Goal: Information Seeking & Learning: Learn about a topic

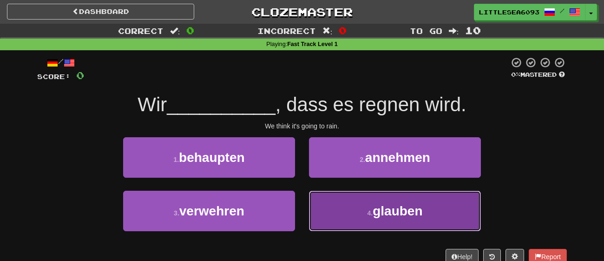
click at [353, 217] on button "4 . glauben" at bounding box center [395, 211] width 172 height 40
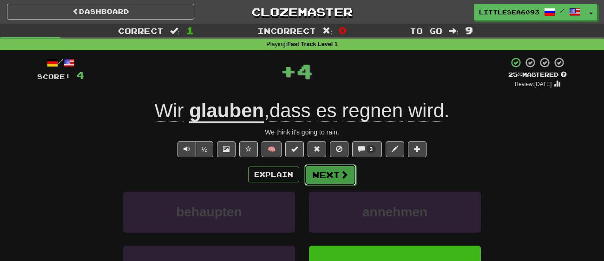
click at [324, 179] on button "Next" at bounding box center [330, 174] width 52 height 21
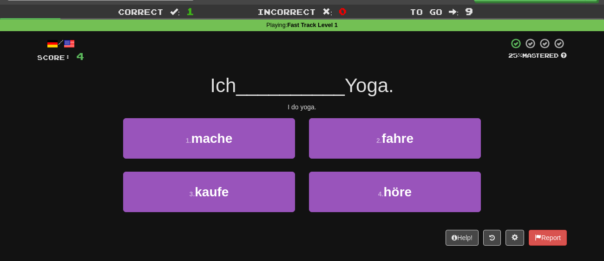
scroll to position [18, 0]
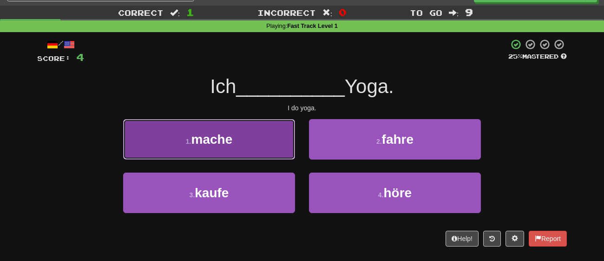
click at [224, 154] on button "1 . mache" at bounding box center [209, 139] width 172 height 40
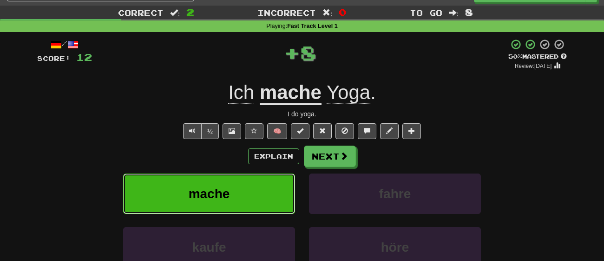
scroll to position [56, 0]
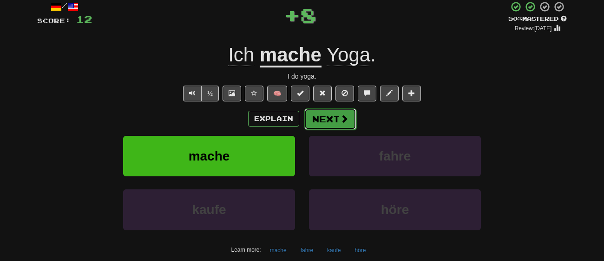
click at [317, 123] on button "Next" at bounding box center [330, 118] width 52 height 21
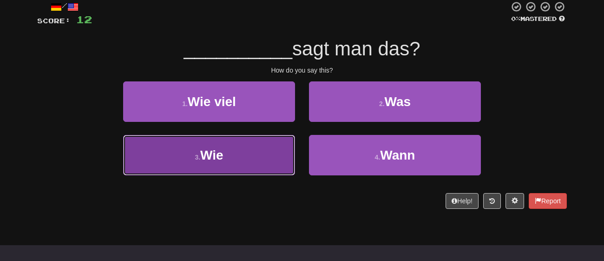
click at [270, 150] on button "3 . Wie" at bounding box center [209, 155] width 172 height 40
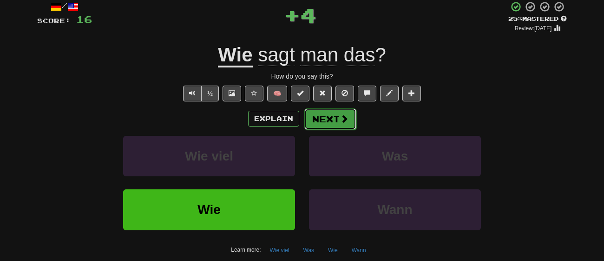
click at [329, 116] on button "Next" at bounding box center [330, 118] width 52 height 21
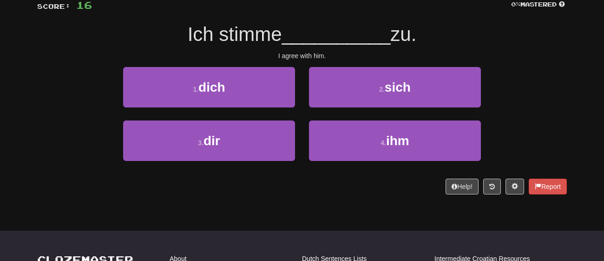
scroll to position [67, 0]
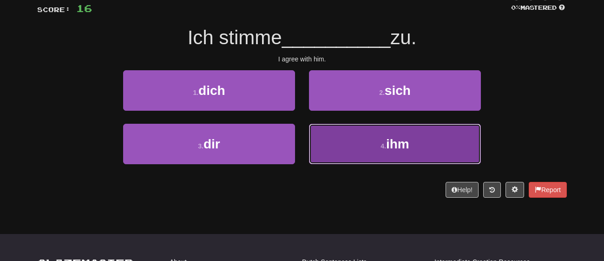
click at [378, 148] on button "4 . ihm" at bounding box center [395, 144] width 172 height 40
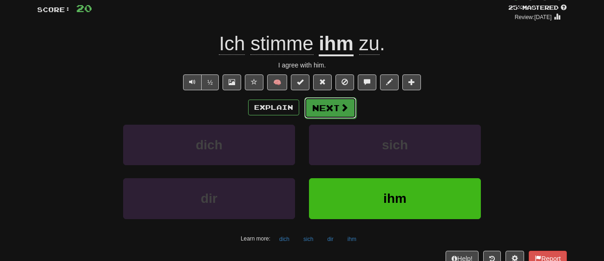
click at [332, 112] on button "Next" at bounding box center [330, 107] width 52 height 21
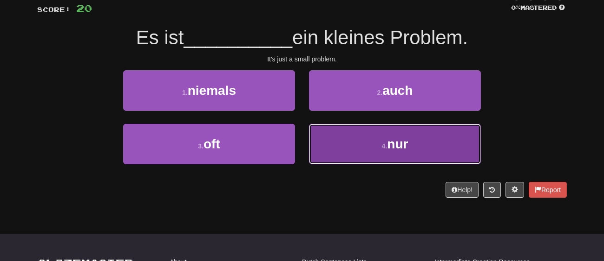
click at [341, 140] on button "4 . nur" at bounding box center [395, 144] width 172 height 40
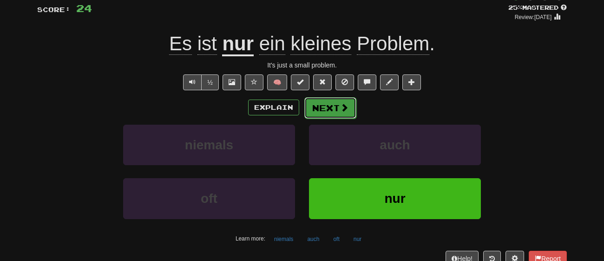
click at [350, 112] on button "Next" at bounding box center [330, 107] width 52 height 21
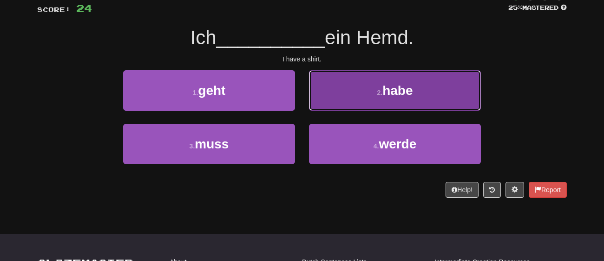
click at [343, 105] on button "2 . habe" at bounding box center [395, 90] width 172 height 40
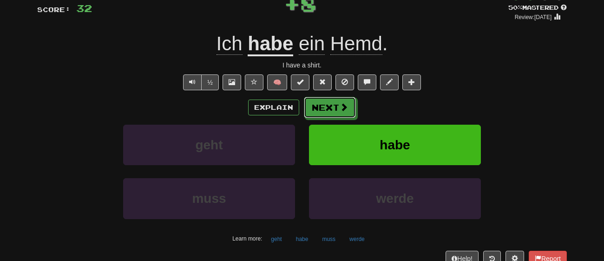
click at [343, 105] on span at bounding box center [344, 107] width 8 height 8
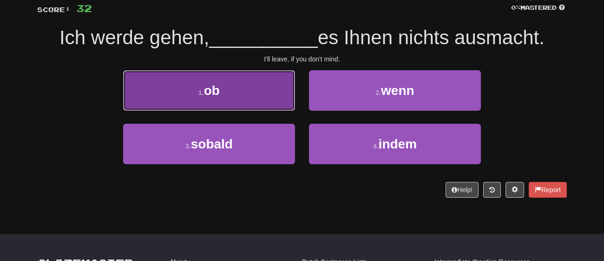
click at [240, 99] on button "1 . ob" at bounding box center [209, 90] width 172 height 40
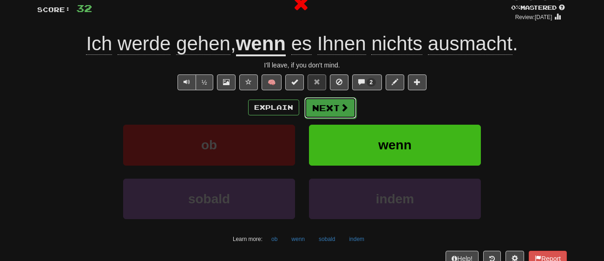
click at [339, 103] on button "Next" at bounding box center [330, 107] width 52 height 21
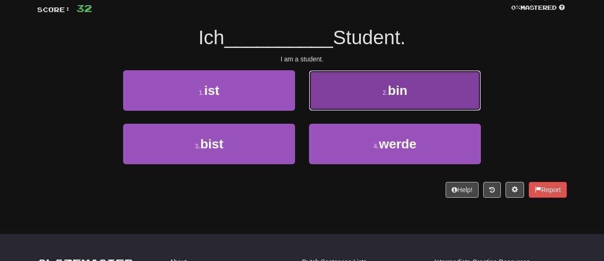
click at [340, 80] on button "2 . bin" at bounding box center [395, 90] width 172 height 40
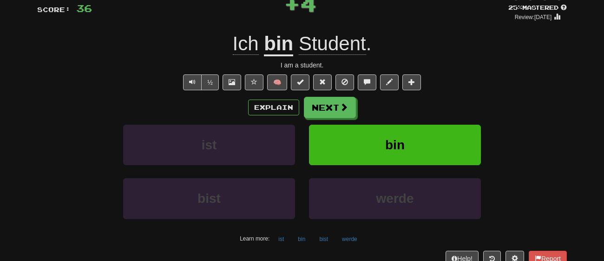
click at [355, 91] on div "/ Score: 36 + 4 25 % Mastered Review: [DATE] Ich bin Student . I am a student. …" at bounding box center [302, 128] width 530 height 276
click at [328, 110] on button "Next" at bounding box center [330, 107] width 52 height 21
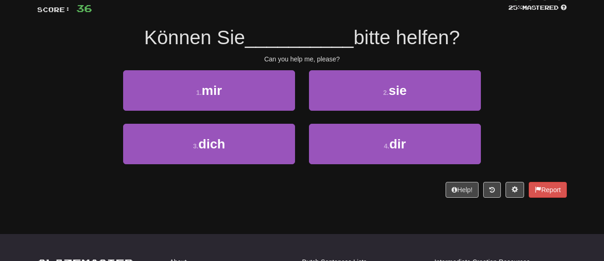
click at [265, 114] on div "1 . mir" at bounding box center [209, 96] width 186 height 53
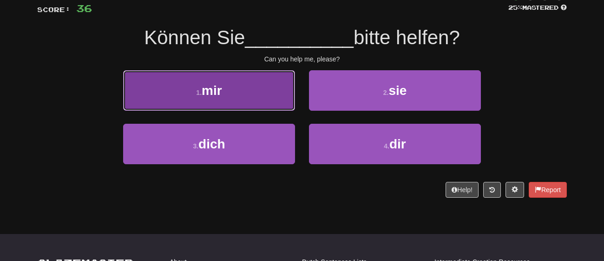
click at [265, 103] on button "1 . mir" at bounding box center [209, 90] width 172 height 40
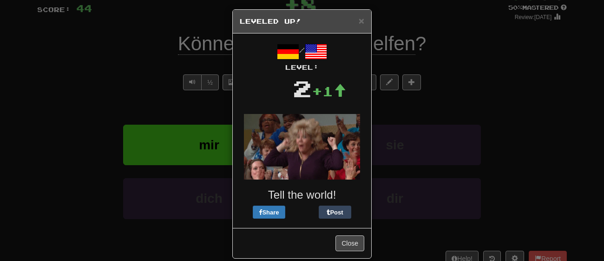
scroll to position [13, 0]
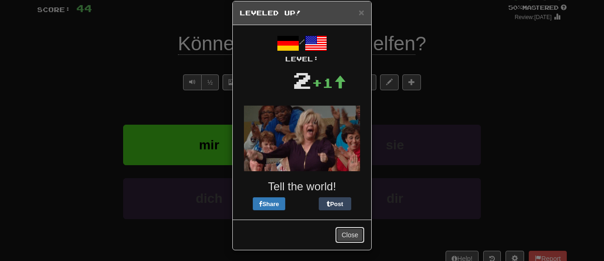
click at [354, 238] on button "Close" at bounding box center [350, 235] width 29 height 16
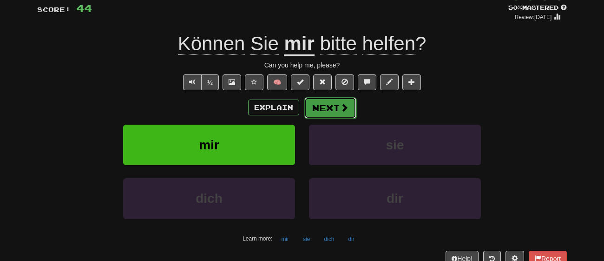
click at [326, 109] on button "Next" at bounding box center [330, 107] width 52 height 21
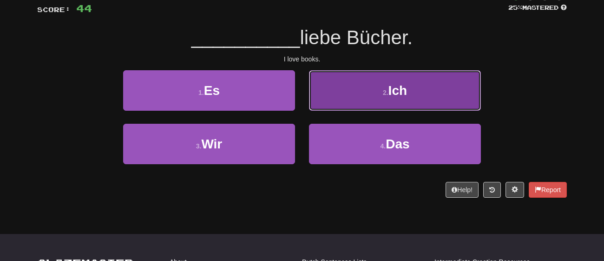
click at [336, 85] on button "2 . Ich" at bounding box center [395, 90] width 172 height 40
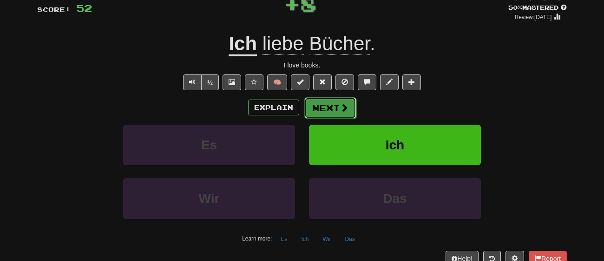
click at [328, 108] on button "Next" at bounding box center [330, 107] width 52 height 21
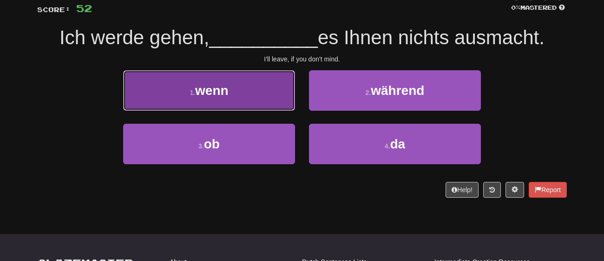
click at [242, 95] on button "1 . wenn" at bounding box center [209, 90] width 172 height 40
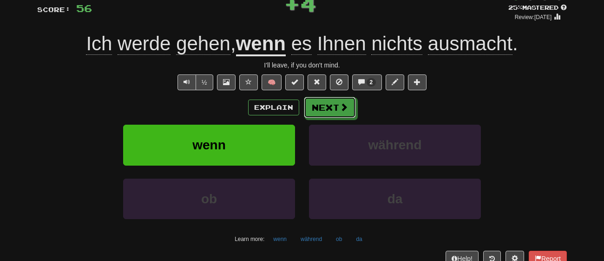
click at [341, 97] on div "Explain Next" at bounding box center [302, 107] width 530 height 21
click at [337, 107] on button "Next" at bounding box center [330, 107] width 52 height 21
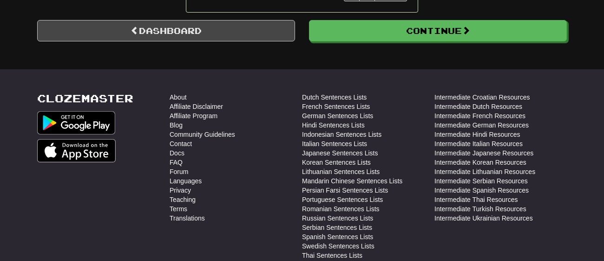
scroll to position [965, 0]
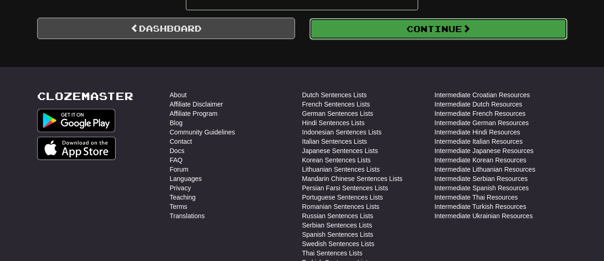
click at [396, 33] on button "Continue" at bounding box center [439, 28] width 258 height 21
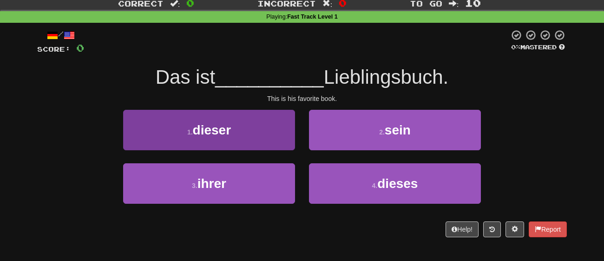
scroll to position [25, 0]
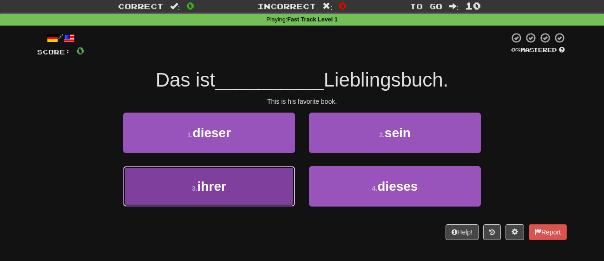
click at [184, 181] on button "3 . ihrer" at bounding box center [209, 186] width 172 height 40
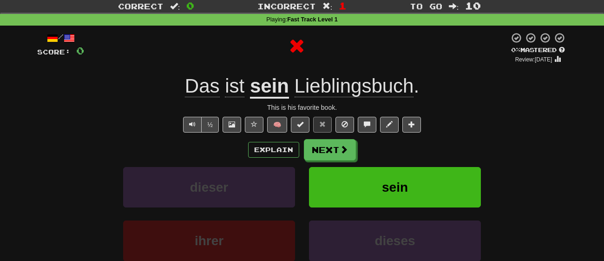
click at [321, 139] on div "Explain Next" at bounding box center [302, 149] width 530 height 21
click at [317, 148] on button "Next" at bounding box center [330, 149] width 52 height 21
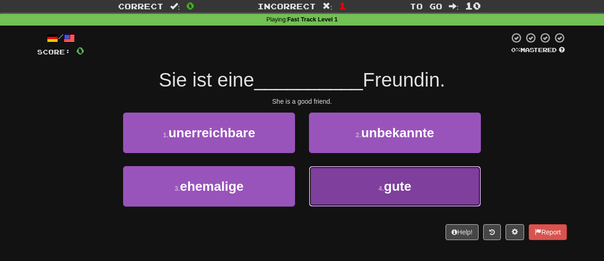
click at [363, 190] on button "4 . gute" at bounding box center [395, 186] width 172 height 40
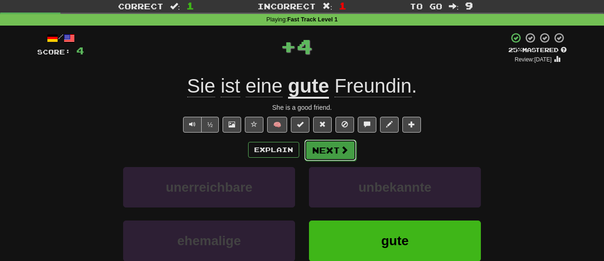
click at [326, 142] on button "Next" at bounding box center [330, 149] width 52 height 21
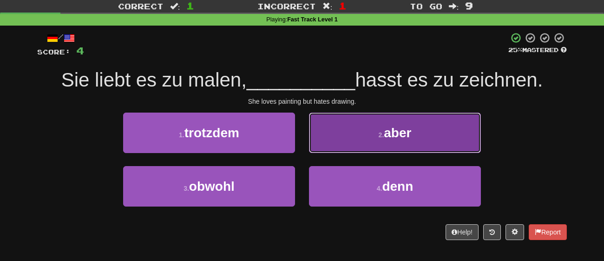
click at [395, 129] on span "aber" at bounding box center [397, 132] width 27 height 14
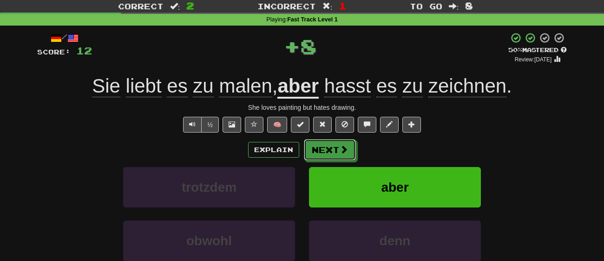
click at [322, 161] on div "Explain Next trotzdem aber obwohl denn Learn more: trotzdem aber obwohl denn" at bounding box center [302, 213] width 530 height 149
click at [331, 152] on button "Next" at bounding box center [330, 149] width 52 height 21
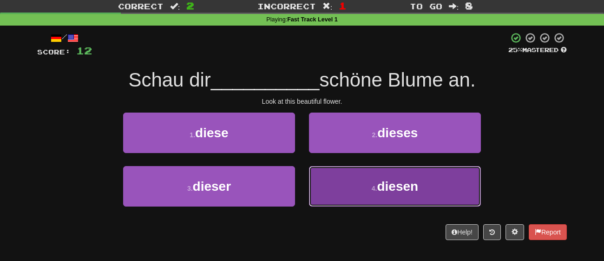
click at [371, 173] on button "4 . diesen" at bounding box center [395, 186] width 172 height 40
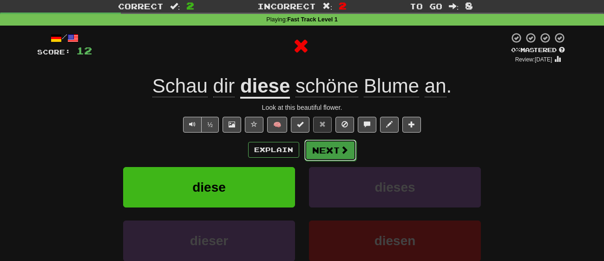
click at [327, 150] on button "Next" at bounding box center [330, 149] width 52 height 21
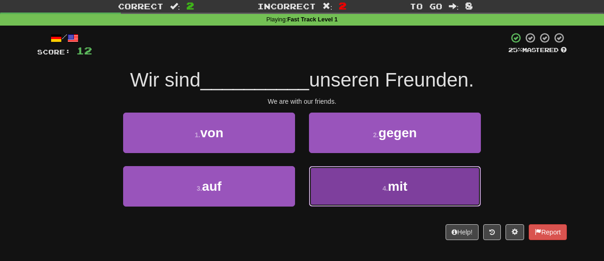
click at [318, 176] on button "4 . mit" at bounding box center [395, 186] width 172 height 40
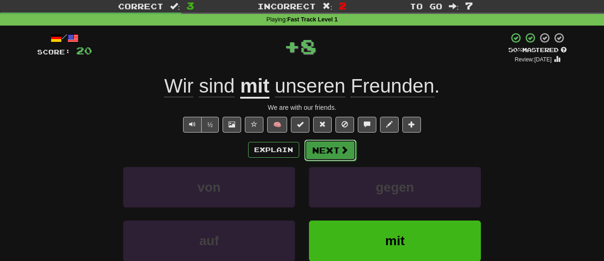
click at [332, 156] on button "Next" at bounding box center [330, 149] width 52 height 21
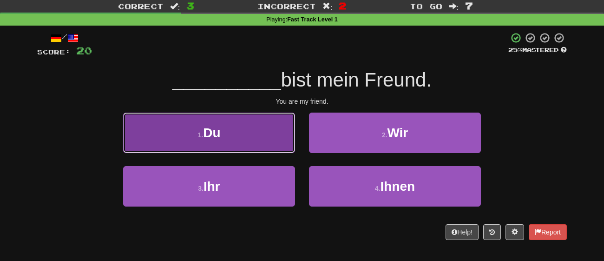
click at [272, 135] on button "1 . Du" at bounding box center [209, 132] width 172 height 40
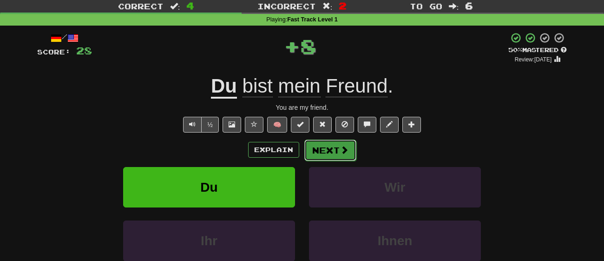
click at [343, 152] on span at bounding box center [344, 149] width 8 height 8
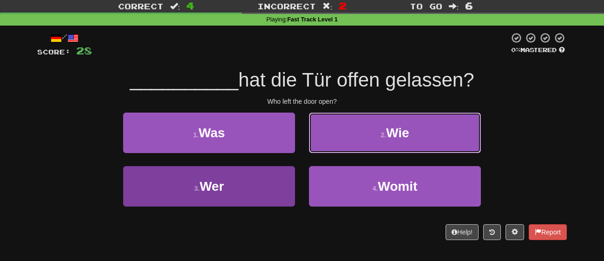
drag, startPoint x: 329, startPoint y: 147, endPoint x: 275, endPoint y: 180, distance: 63.5
click at [275, 180] on div "1 . Was 2 . Wie 3 . Wer 4 . Womit" at bounding box center [302, 165] width 544 height 107
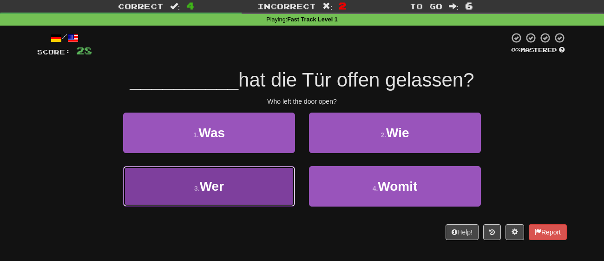
click at [275, 180] on button "3 . Wer" at bounding box center [209, 186] width 172 height 40
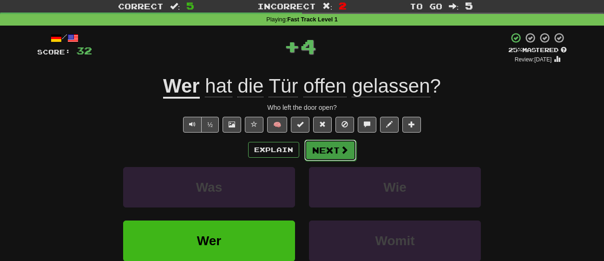
click at [320, 153] on button "Next" at bounding box center [330, 149] width 52 height 21
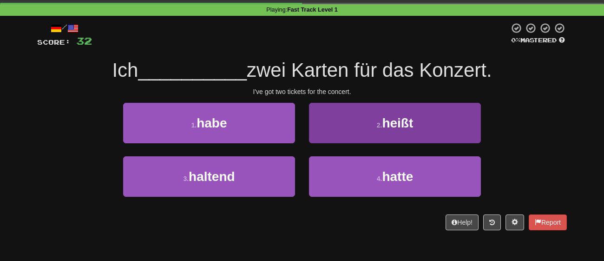
scroll to position [44, 0]
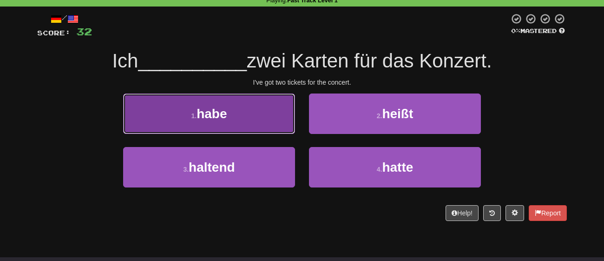
click at [254, 109] on button "1 . habe" at bounding box center [209, 113] width 172 height 40
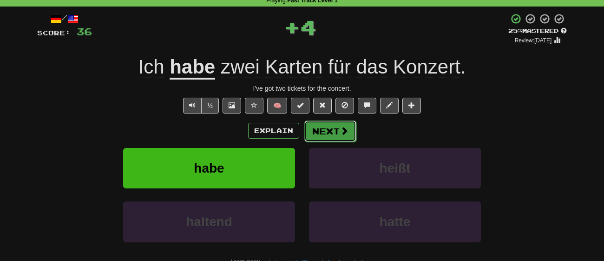
click at [322, 133] on button "Next" at bounding box center [330, 130] width 52 height 21
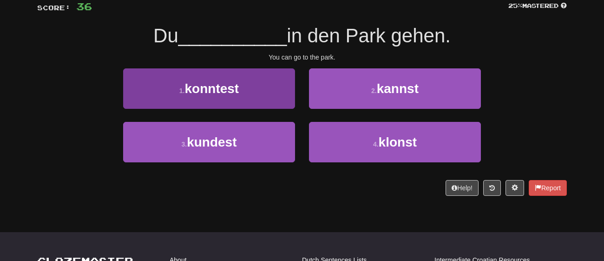
scroll to position [68, 0]
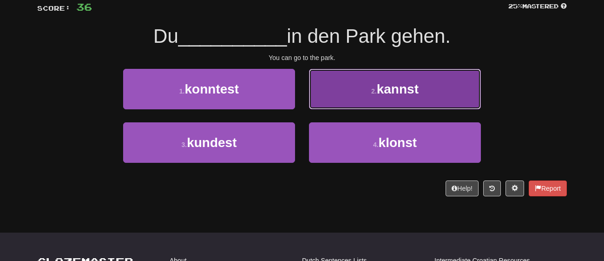
click at [353, 92] on button "2 . kannst" at bounding box center [395, 89] width 172 height 40
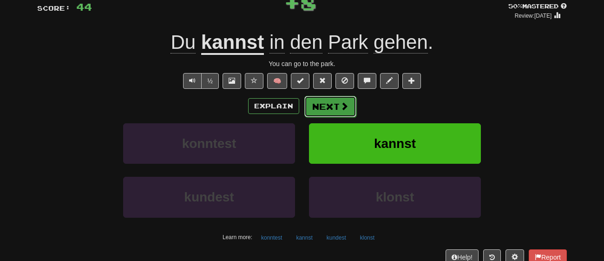
click at [341, 103] on span at bounding box center [344, 106] width 8 height 8
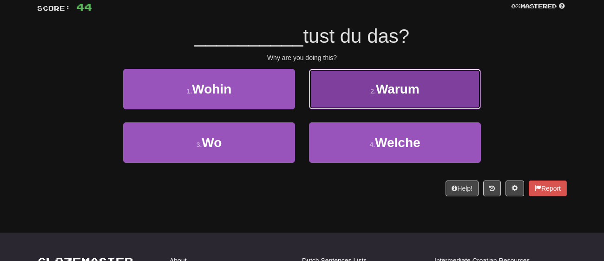
click at [345, 88] on button "2 . [GEOGRAPHIC_DATA]" at bounding box center [395, 89] width 172 height 40
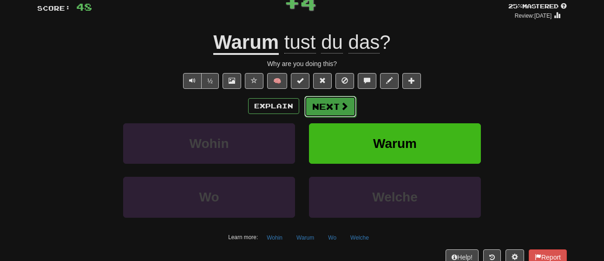
click at [320, 105] on button "Next" at bounding box center [330, 106] width 52 height 21
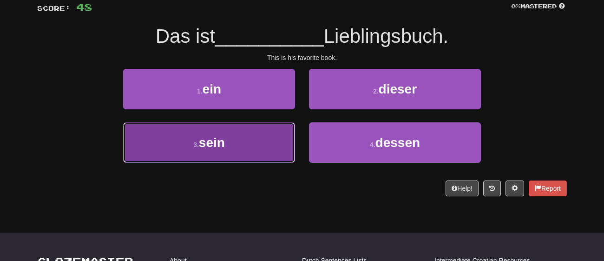
click at [228, 158] on button "3 . sein" at bounding box center [209, 142] width 172 height 40
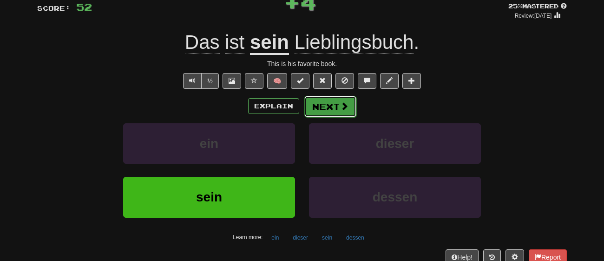
click at [320, 106] on button "Next" at bounding box center [330, 106] width 52 height 21
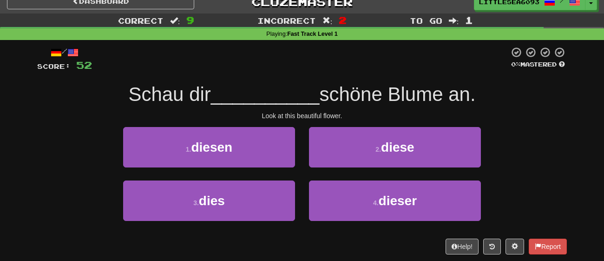
scroll to position [18, 0]
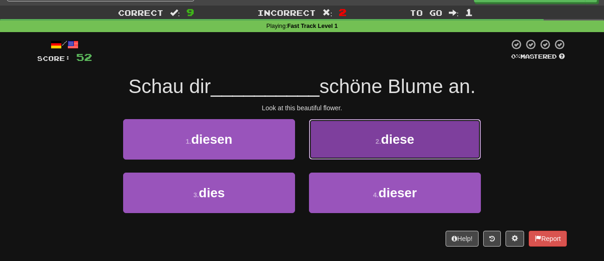
click at [318, 141] on button "2 . diese" at bounding box center [395, 139] width 172 height 40
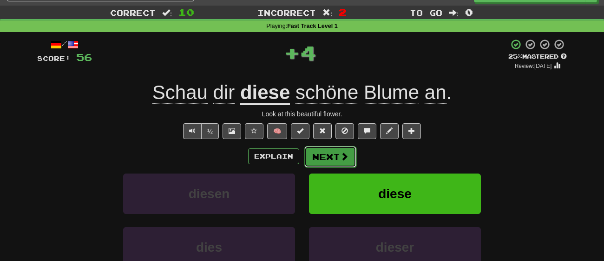
click at [310, 152] on button "Next" at bounding box center [330, 156] width 52 height 21
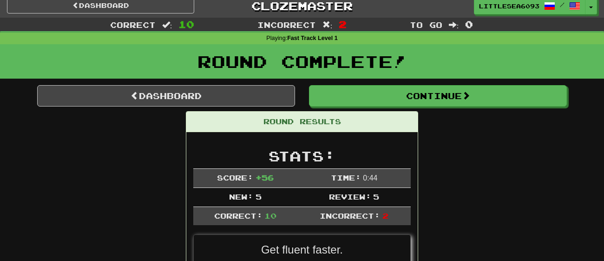
scroll to position [0, 0]
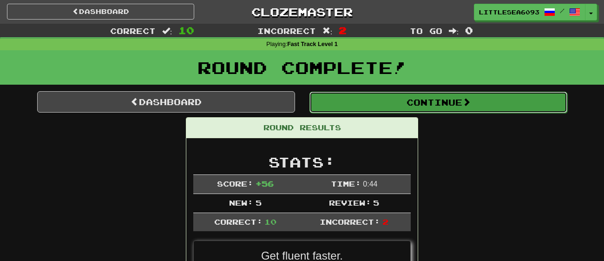
click at [324, 104] on button "Continue" at bounding box center [439, 102] width 258 height 21
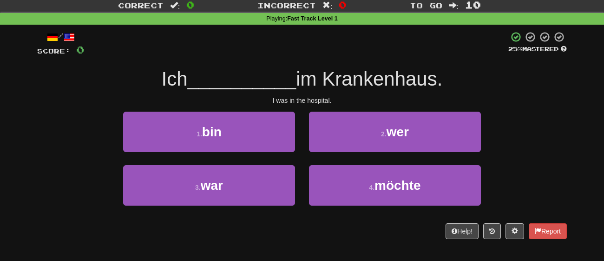
scroll to position [23, 0]
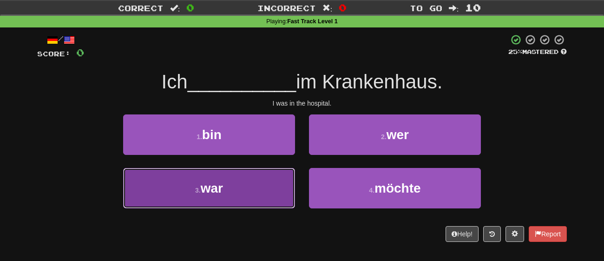
click at [256, 179] on button "3 . war" at bounding box center [209, 188] width 172 height 40
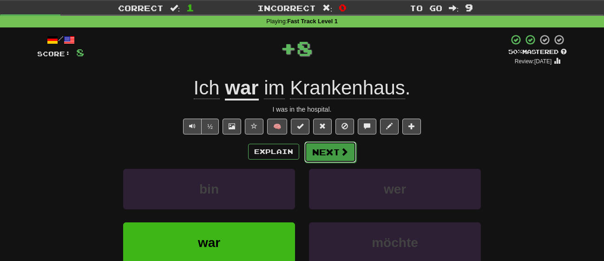
click at [311, 158] on button "Next" at bounding box center [330, 151] width 52 height 21
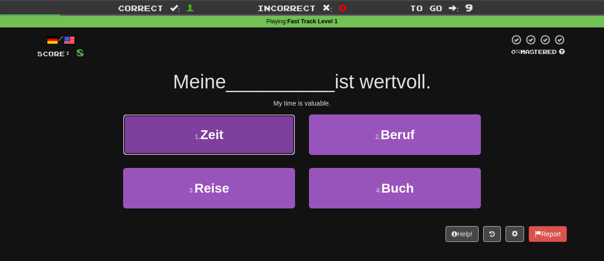
click at [257, 151] on button "1 . Zeit" at bounding box center [209, 134] width 172 height 40
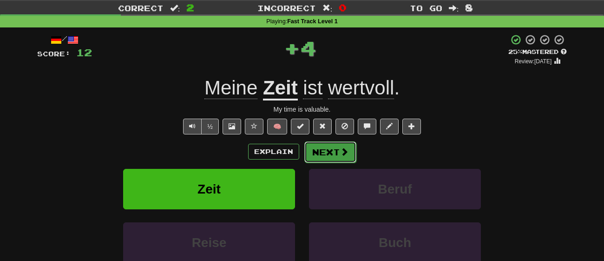
click at [336, 153] on button "Next" at bounding box center [330, 151] width 52 height 21
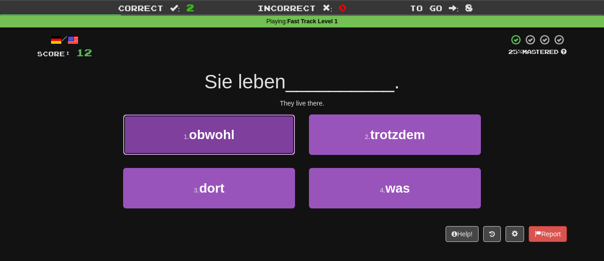
click at [256, 151] on button "1 . obwohl" at bounding box center [209, 134] width 172 height 40
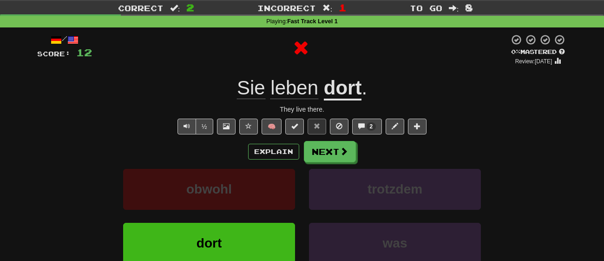
click at [342, 139] on div "/ Score: 12 0 % Mastered Review: [DATE] Sie leben dort . They live there. ½ 🧠 2…" at bounding box center [302, 172] width 530 height 277
click at [338, 143] on button "Next" at bounding box center [330, 151] width 52 height 21
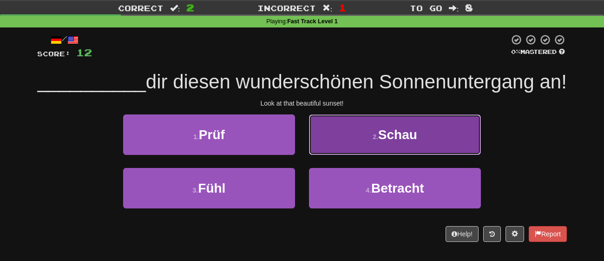
click at [330, 155] on button "2 . [GEOGRAPHIC_DATA]" at bounding box center [395, 134] width 172 height 40
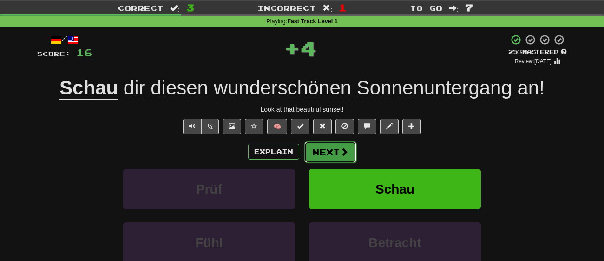
click at [344, 160] on button "Next" at bounding box center [330, 151] width 52 height 21
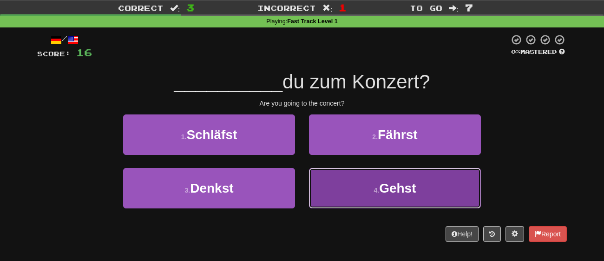
click at [318, 182] on button "4 . Gehst" at bounding box center [395, 188] width 172 height 40
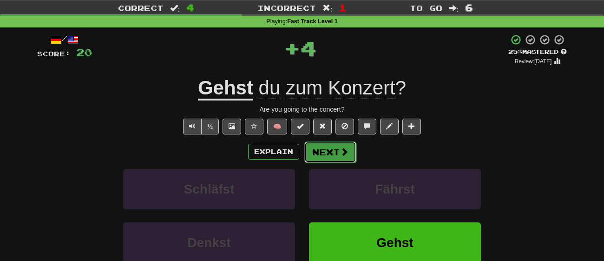
click at [331, 158] on button "Next" at bounding box center [330, 151] width 52 height 21
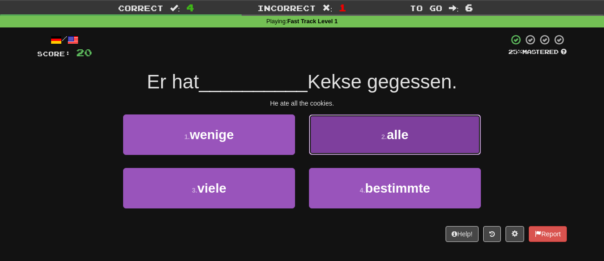
click at [363, 130] on button "2 . alle" at bounding box center [395, 134] width 172 height 40
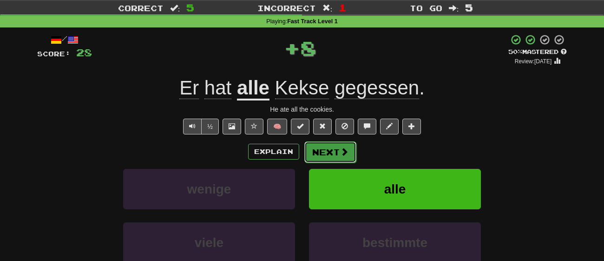
click at [328, 152] on button "Next" at bounding box center [330, 151] width 52 height 21
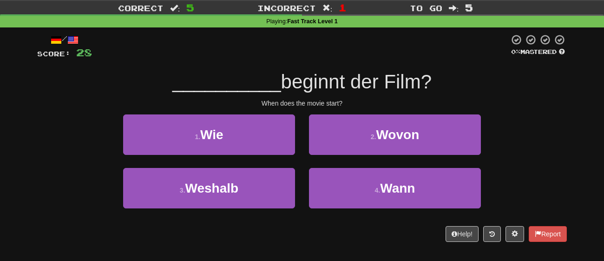
click at [346, 209] on div "4 . Wann" at bounding box center [395, 194] width 186 height 53
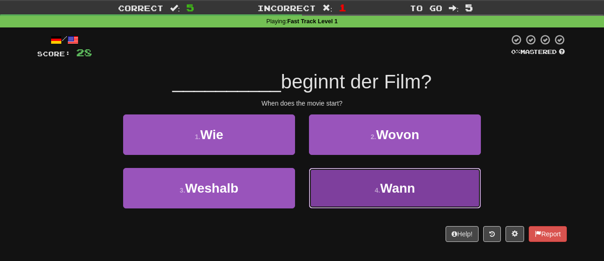
click at [351, 196] on button "4 . Wann" at bounding box center [395, 188] width 172 height 40
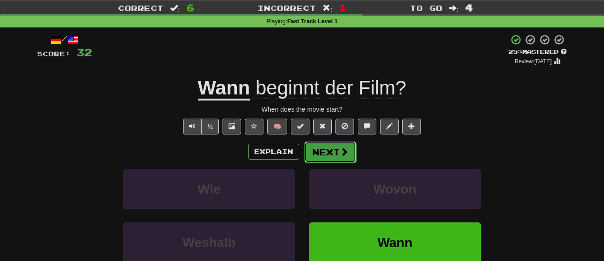
click at [334, 153] on button "Next" at bounding box center [330, 151] width 52 height 21
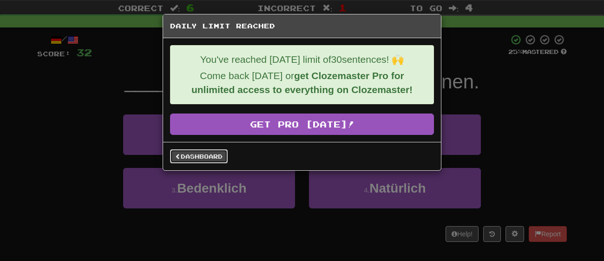
click at [199, 152] on link "Dashboard" at bounding box center [199, 156] width 58 height 14
